Goal: Information Seeking & Learning: Learn about a topic

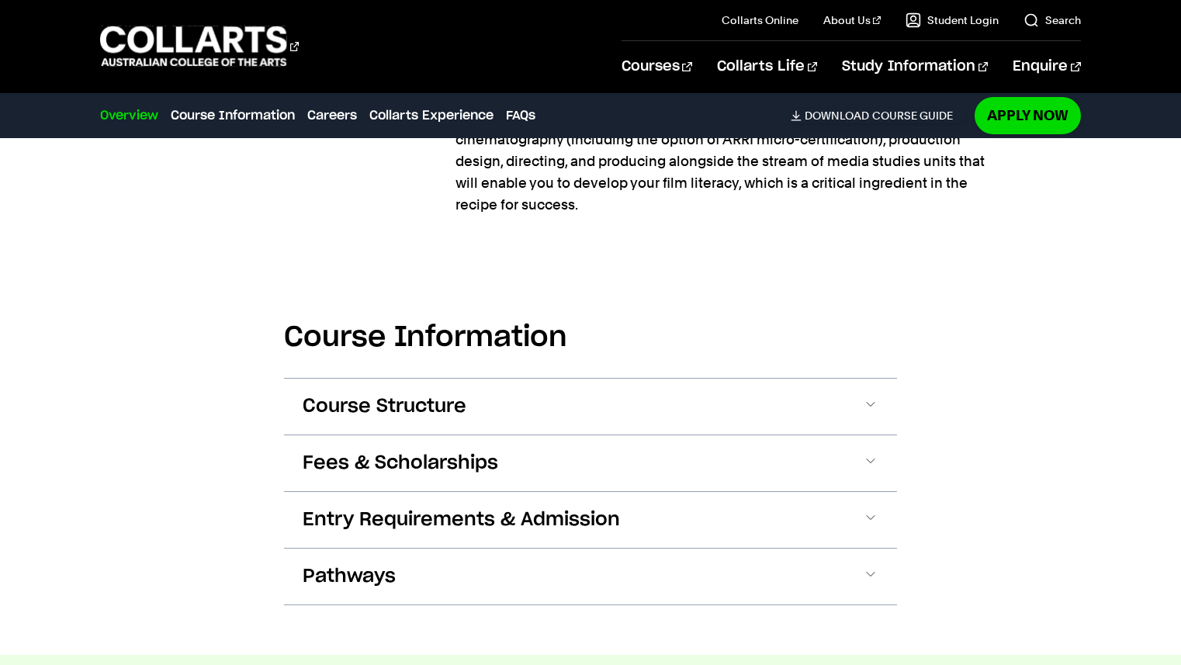
scroll to position [1220, 0]
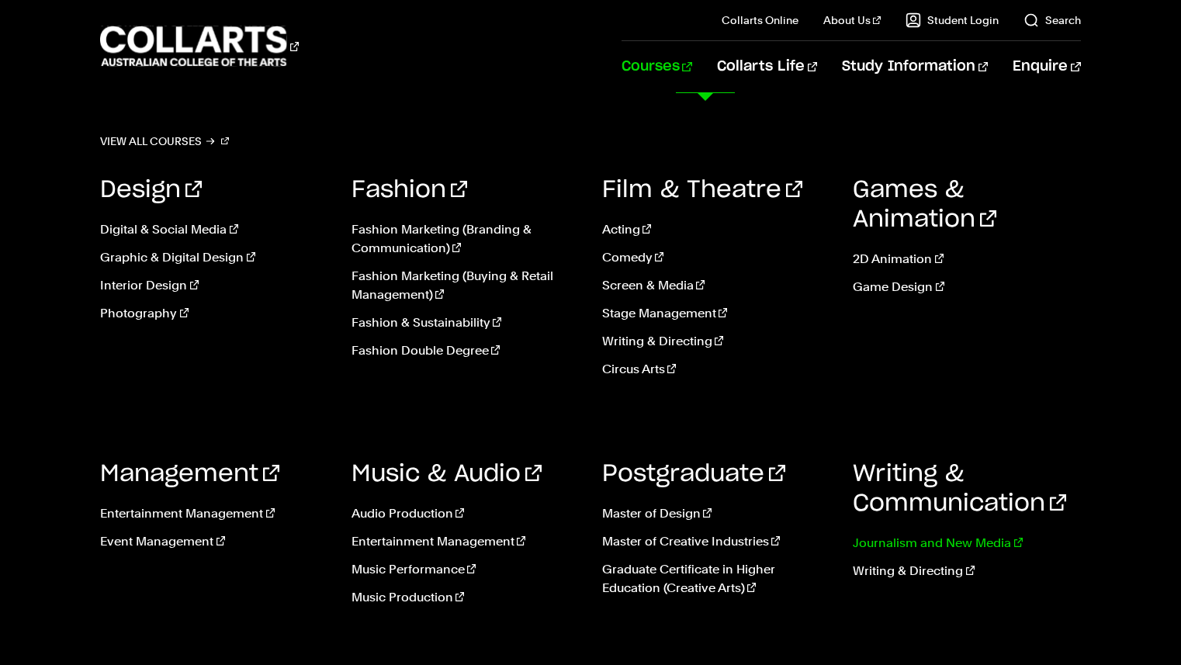
drag, startPoint x: 911, startPoint y: 541, endPoint x: 902, endPoint y: 539, distance: 9.4
click at [911, 541] on link "Journalism and New Media" at bounding box center [966, 543] width 227 height 19
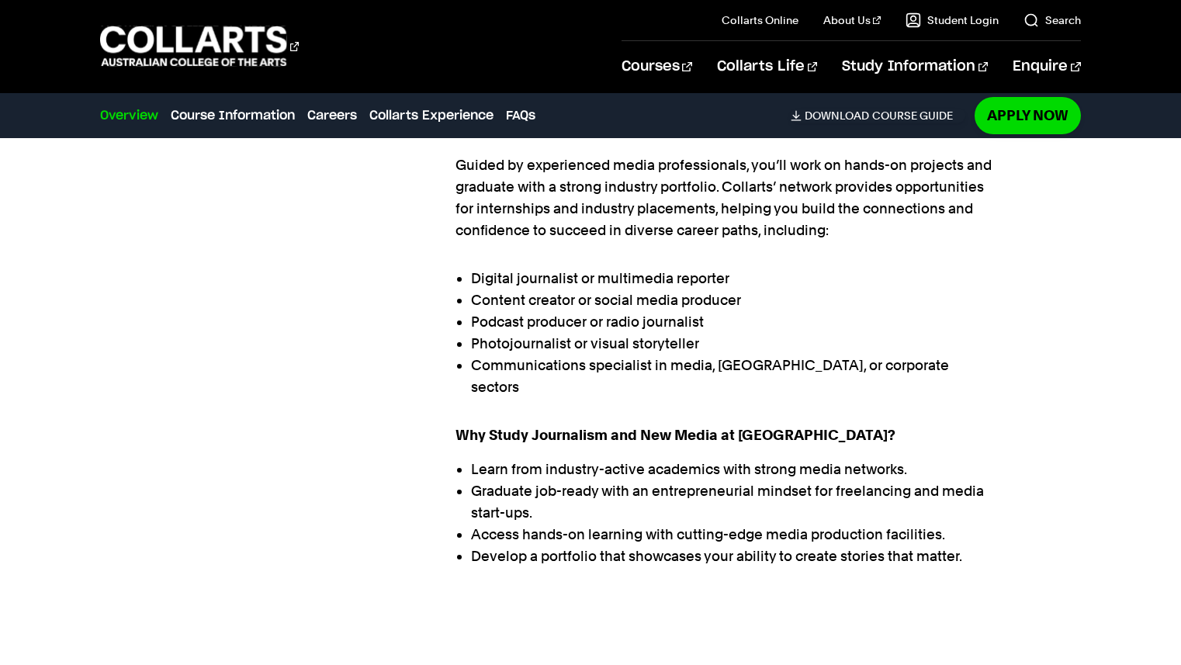
scroll to position [1003, 0]
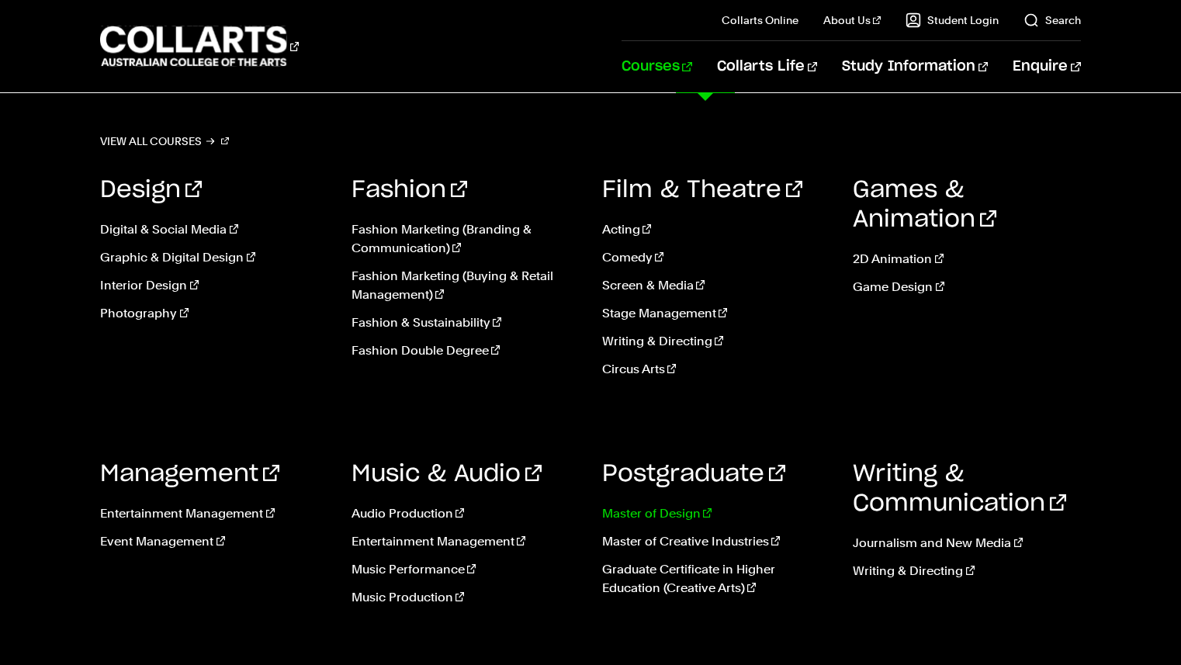
click at [662, 515] on link "Master of Design" at bounding box center [715, 514] width 227 height 19
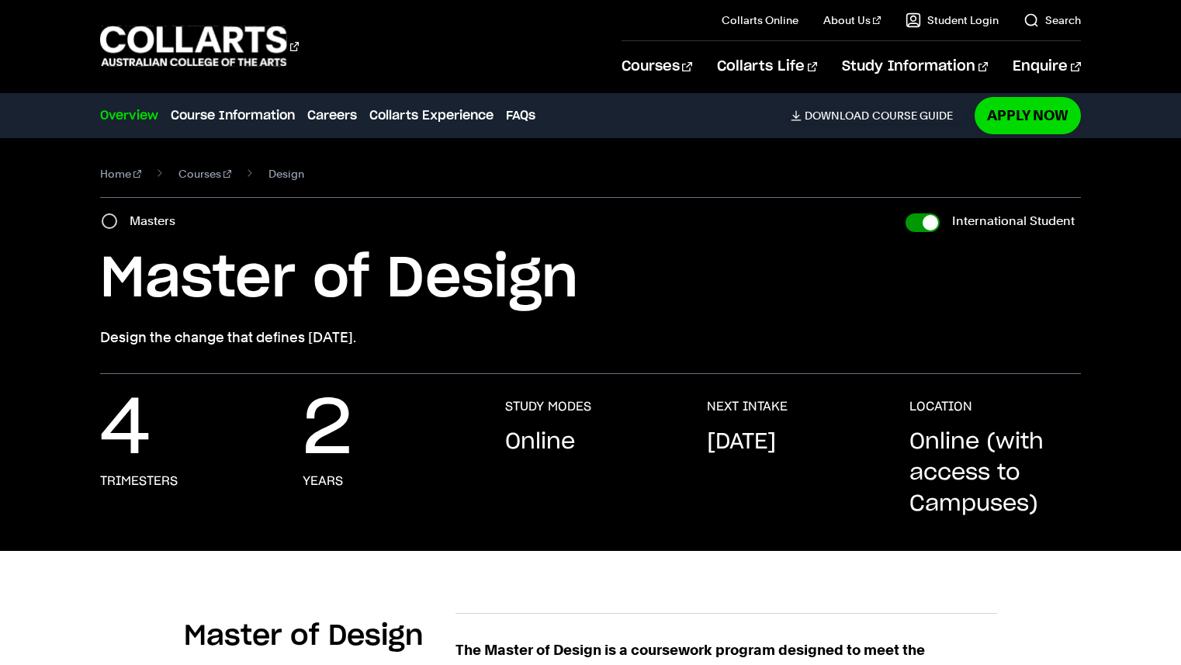
click at [922, 224] on input "International Student" at bounding box center [923, 222] width 34 height 19
checkbox input "false"
click at [922, 224] on input "International Student" at bounding box center [923, 222] width 34 height 19
checkbox input "true"
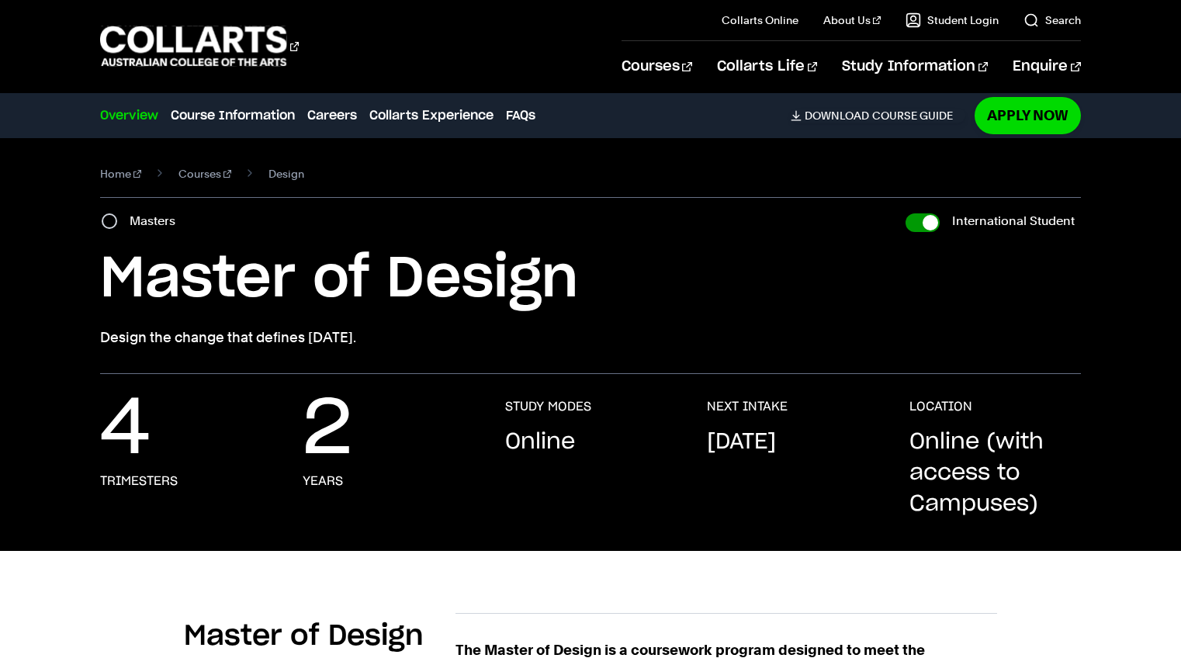
checkbox input "true"
click at [910, 232] on section "Home Courses Design Course variant Masters International Student Master of Desi…" at bounding box center [590, 256] width 980 height 236
click at [922, 221] on input "International Student" at bounding box center [923, 222] width 34 height 19
checkbox input "false"
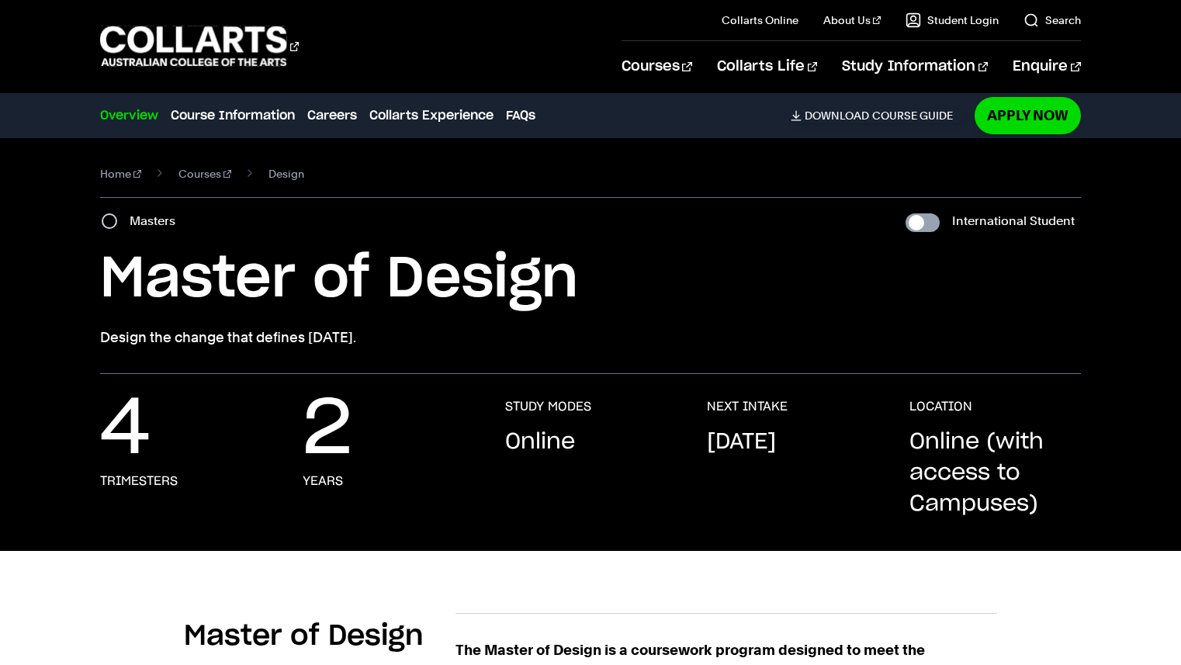
click at [924, 227] on input "International Student" at bounding box center [923, 222] width 34 height 19
checkbox input "true"
